Goal: Navigation & Orientation: Understand site structure

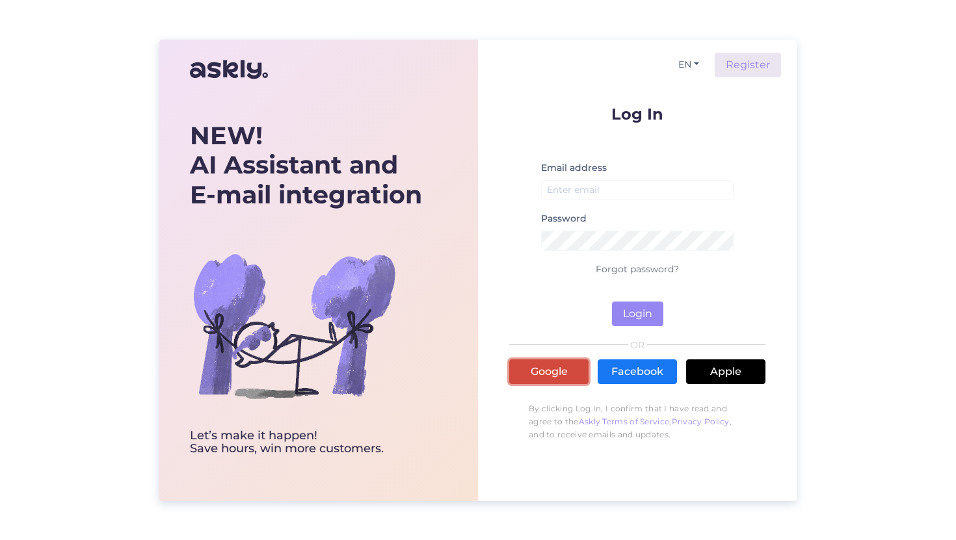
click at [552, 375] on link "Google" at bounding box center [548, 372] width 79 height 25
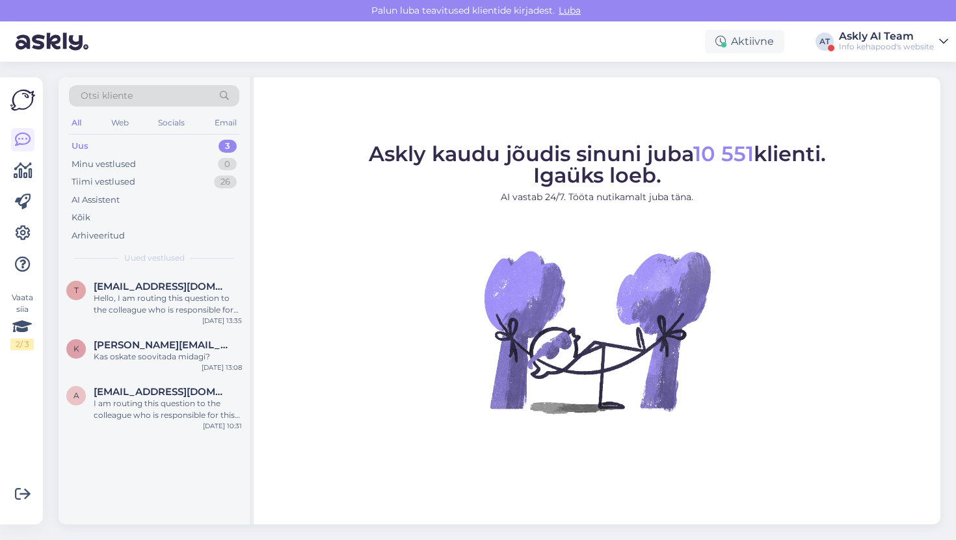
click at [869, 47] on div "Info kehapood's website" at bounding box center [886, 47] width 95 height 10
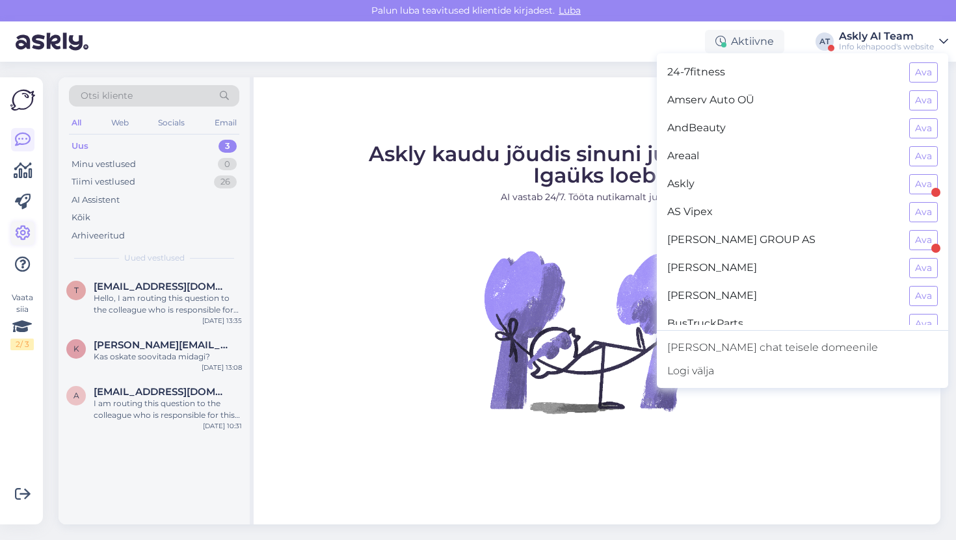
click at [26, 222] on link at bounding box center [22, 233] width 23 height 23
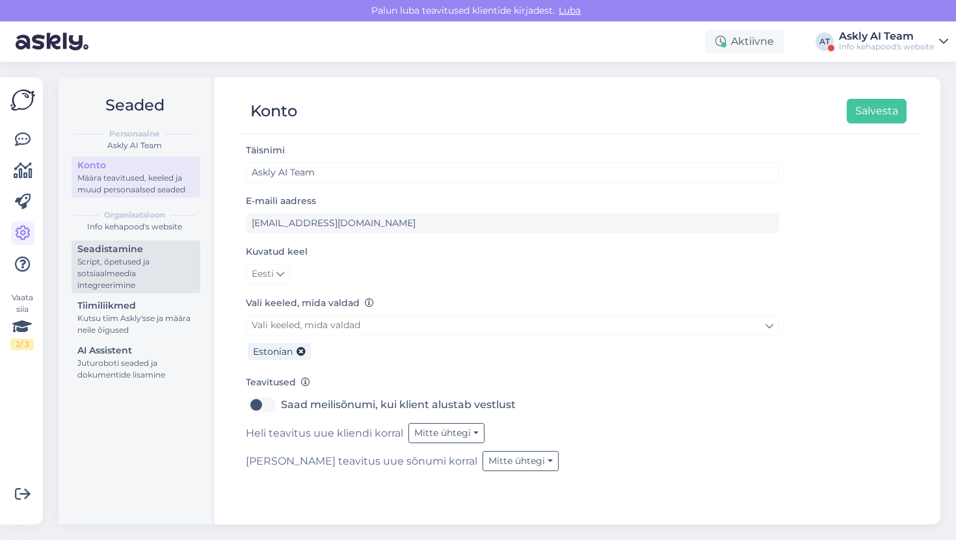
click at [125, 259] on div "Script, õpetused ja sotsiaalmeedia integreerimine" at bounding box center [135, 273] width 117 height 35
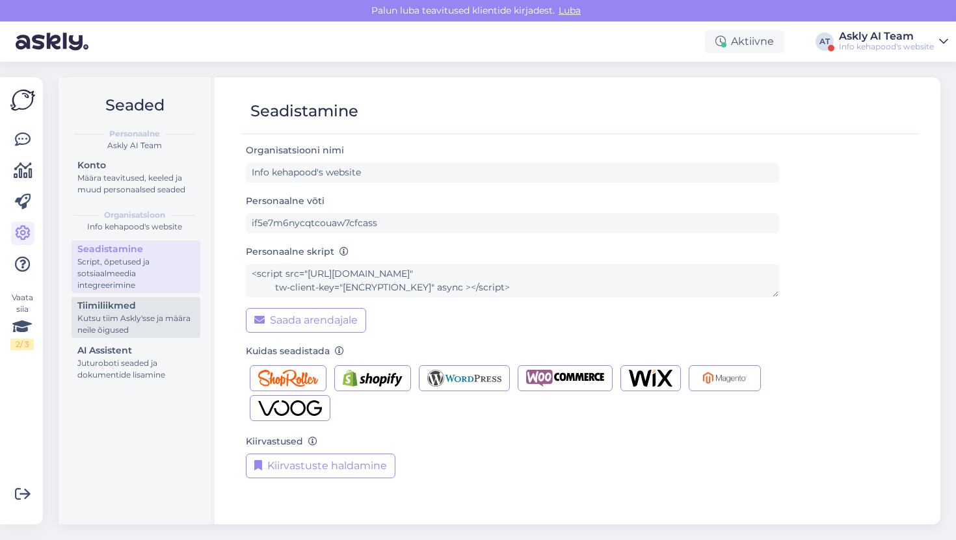
click at [123, 321] on div "Kutsu tiim Askly'sse ja määra neile õigused" at bounding box center [135, 324] width 117 height 23
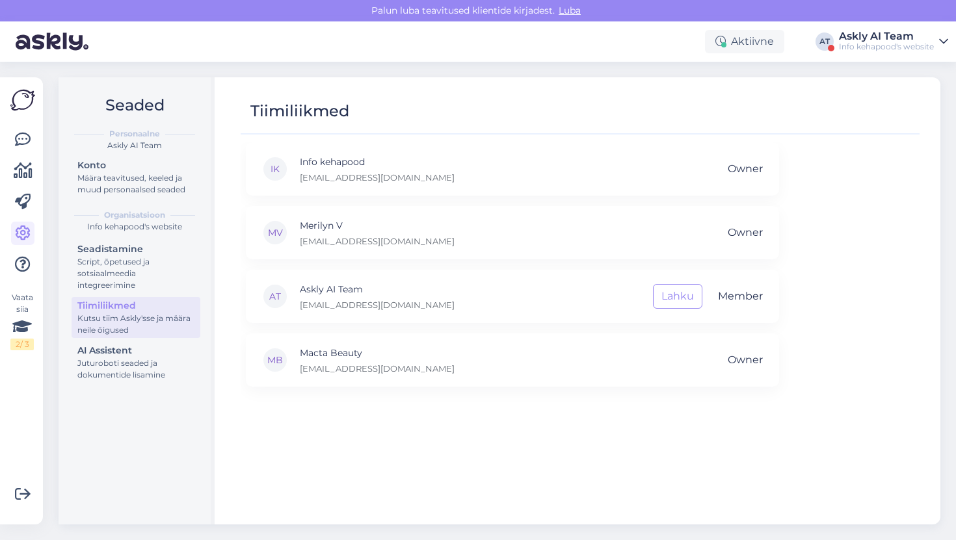
click at [869, 34] on div "Askly AI Team" at bounding box center [886, 36] width 95 height 10
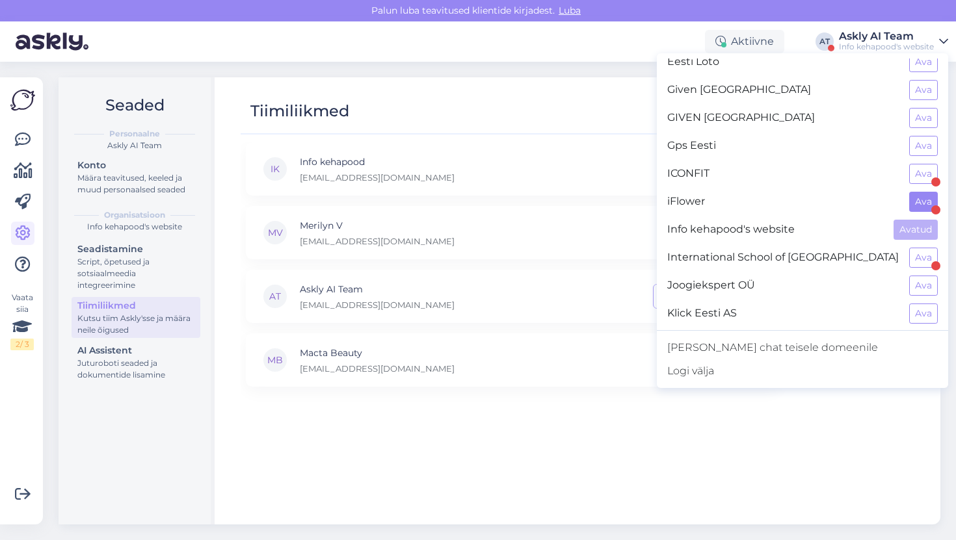
scroll to position [430, 0]
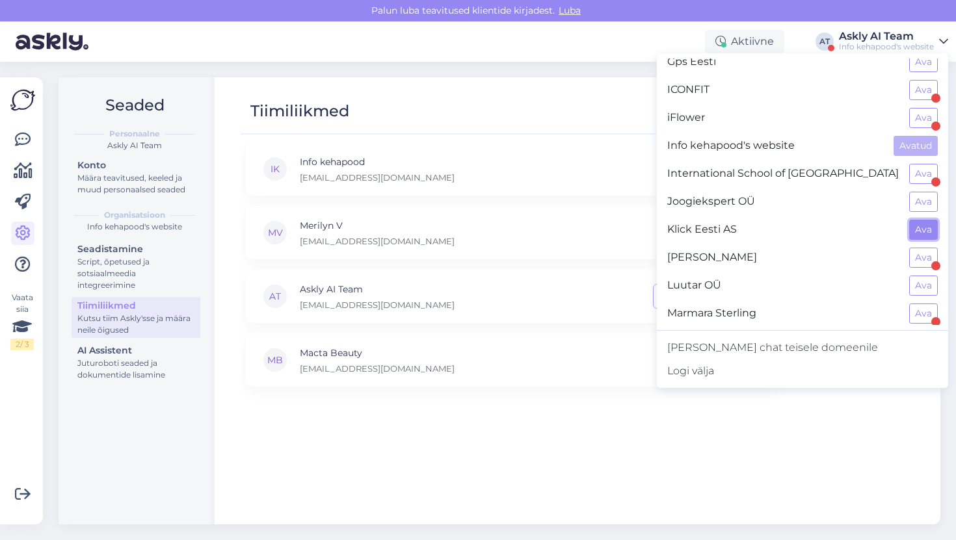
click at [927, 230] on button "Ava" at bounding box center [923, 230] width 29 height 20
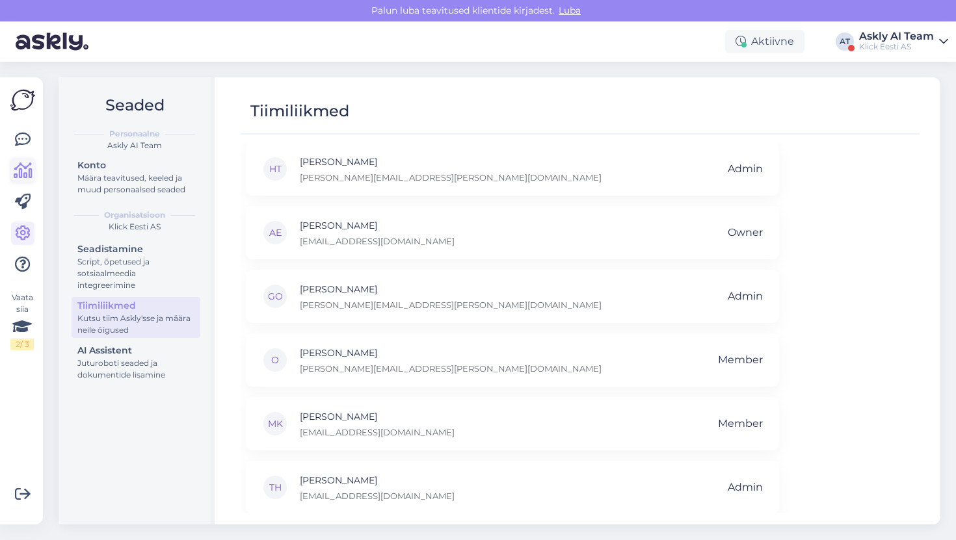
click at [29, 171] on icon at bounding box center [23, 171] width 19 height 16
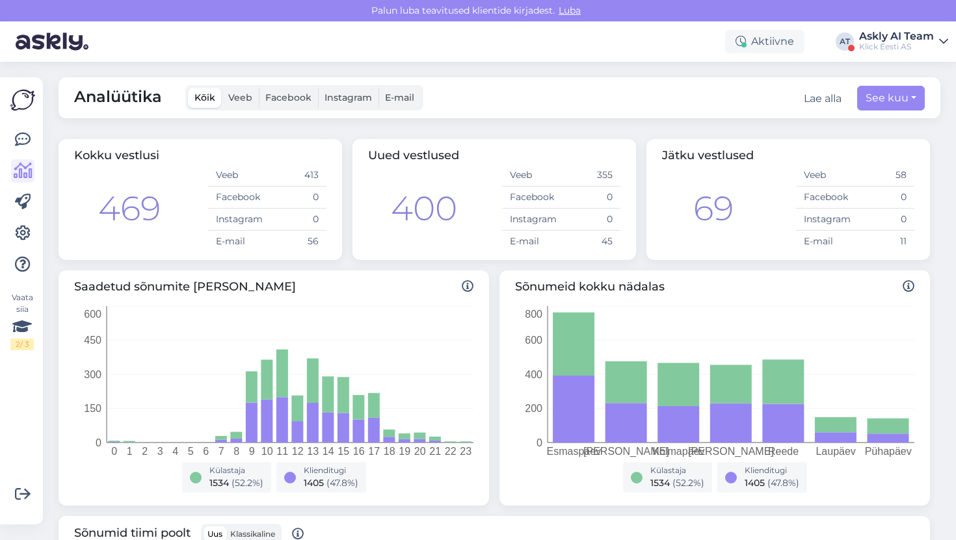
click at [245, 98] on span "Veeb" at bounding box center [240, 98] width 24 height 12
click at [222, 88] on input "Veeb" at bounding box center [222, 88] width 0 height 0
click at [245, 98] on span "Veeb" at bounding box center [240, 98] width 24 height 12
click at [222, 88] on input "Veeb" at bounding box center [222, 88] width 0 height 0
